Goal: Information Seeking & Learning: Learn about a topic

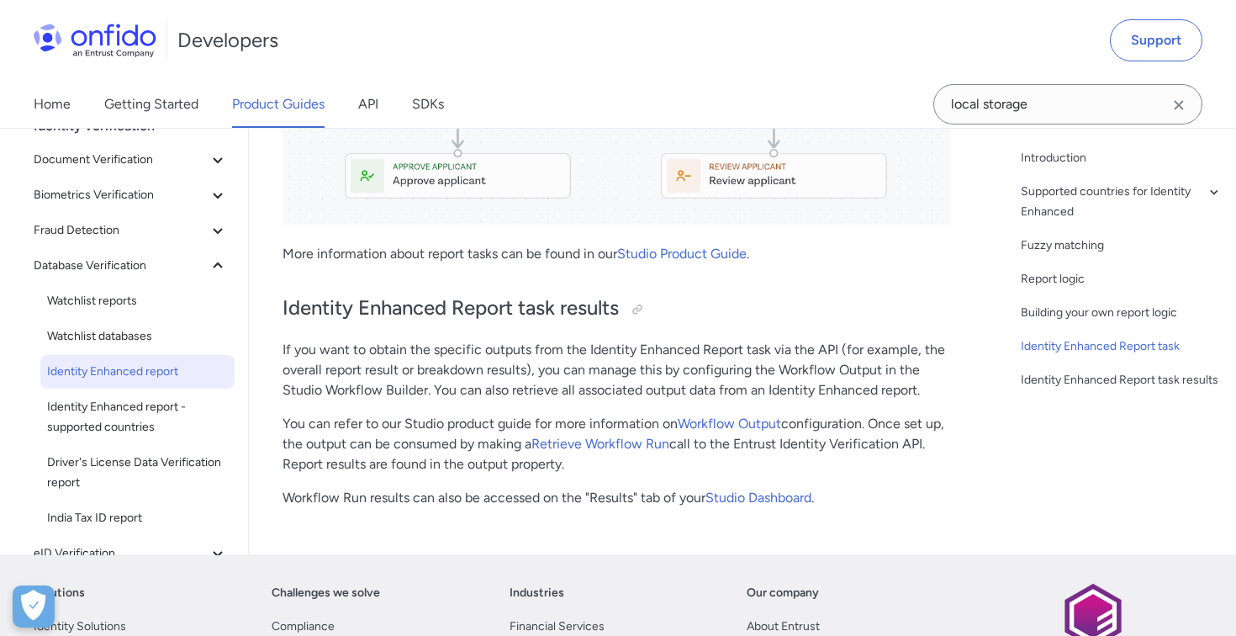
scroll to position [5618, 0]
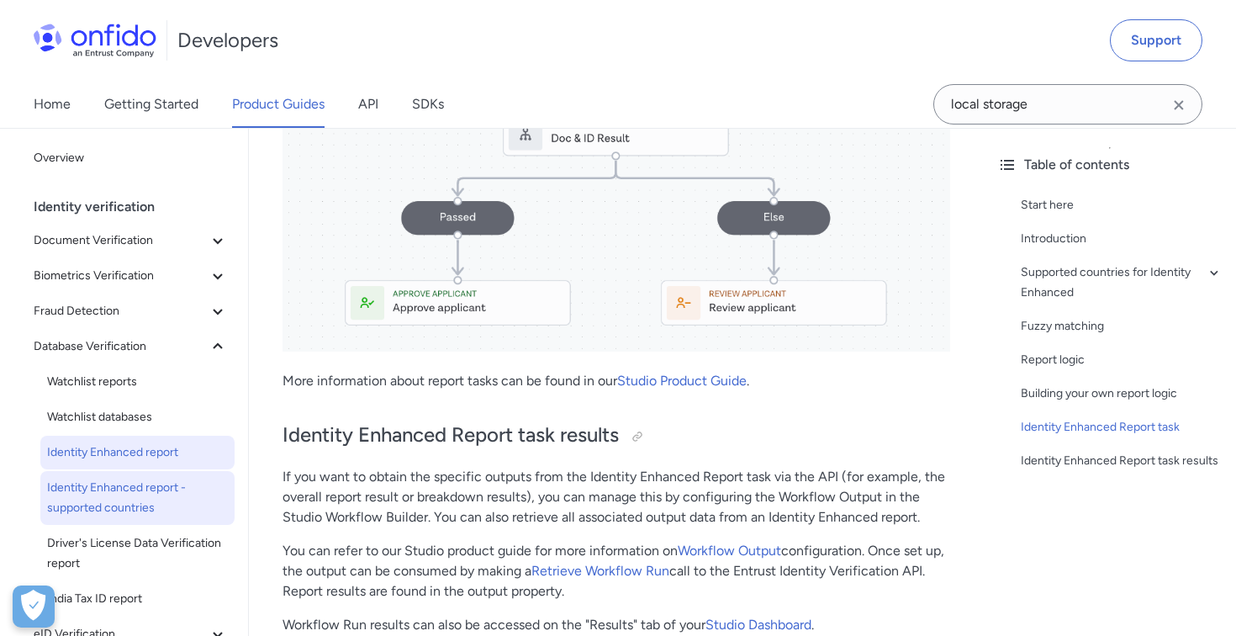
click at [133, 506] on span "Identity Enhanced report - supported countries" at bounding box center [137, 498] width 181 height 40
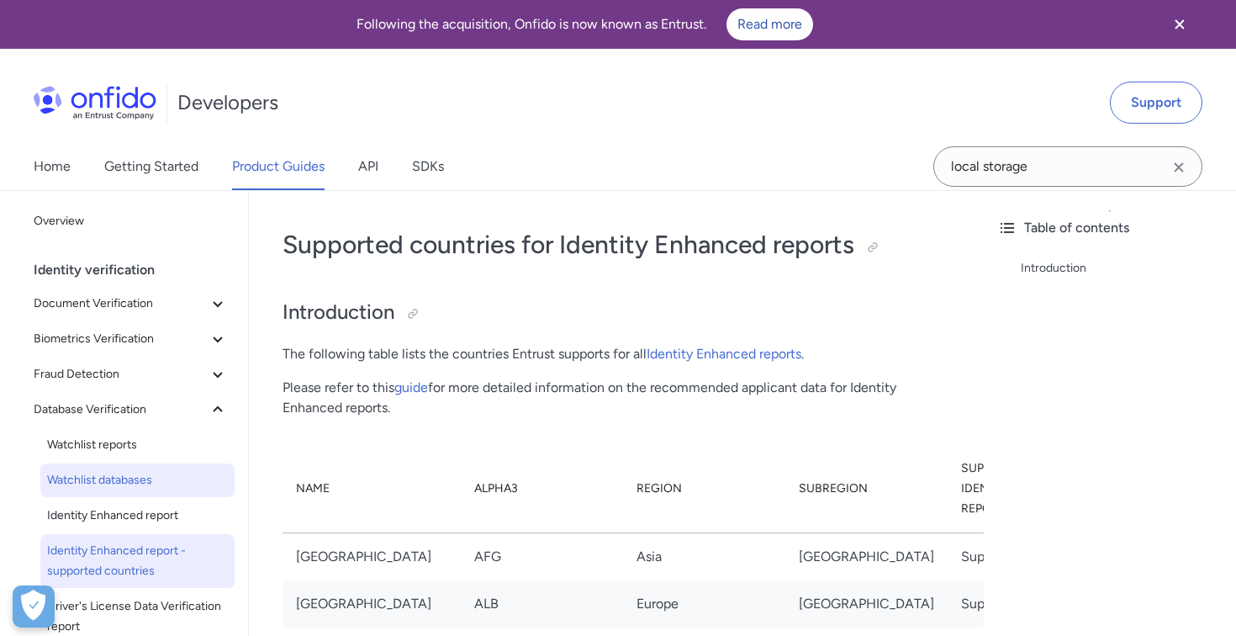
click at [119, 491] on link "Watchlist databases" at bounding box center [137, 480] width 194 height 34
click at [111, 521] on span "Identity Enhanced report" at bounding box center [137, 515] width 181 height 20
